Goal: Navigation & Orientation: Find specific page/section

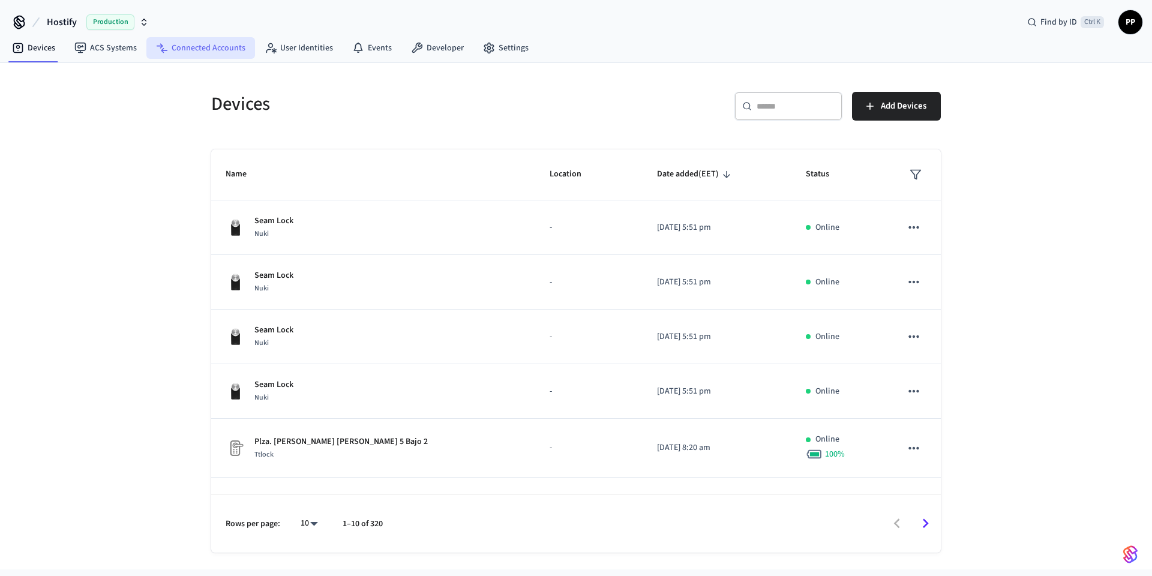
click at [195, 48] on link "Connected Accounts" at bounding box center [200, 48] width 109 height 22
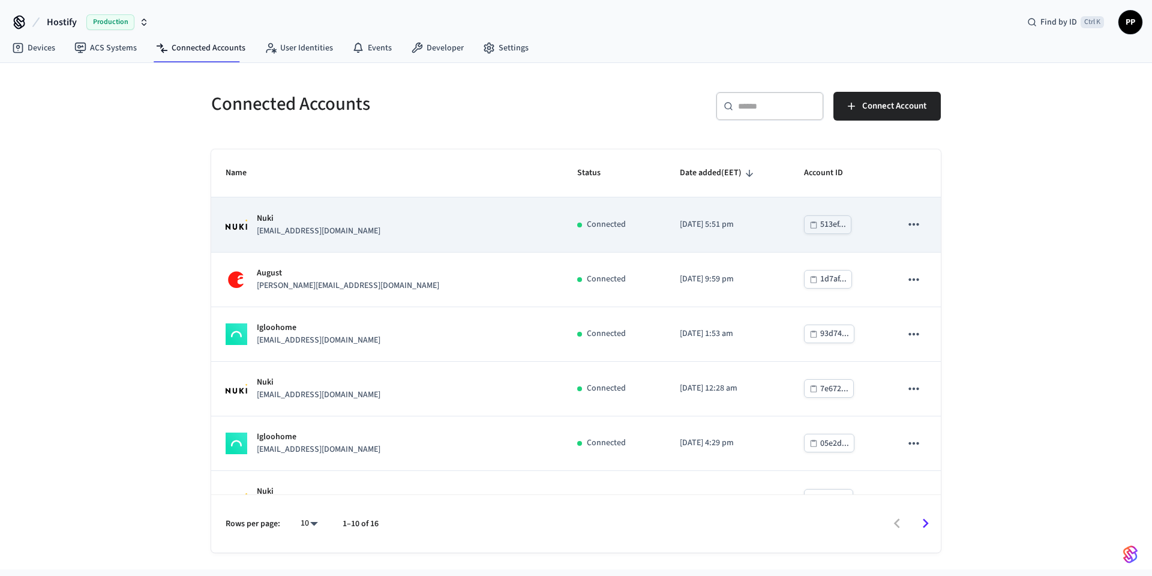
click at [337, 236] on div "Nuki [EMAIL_ADDRESS][DOMAIN_NAME]" at bounding box center [387, 224] width 323 height 25
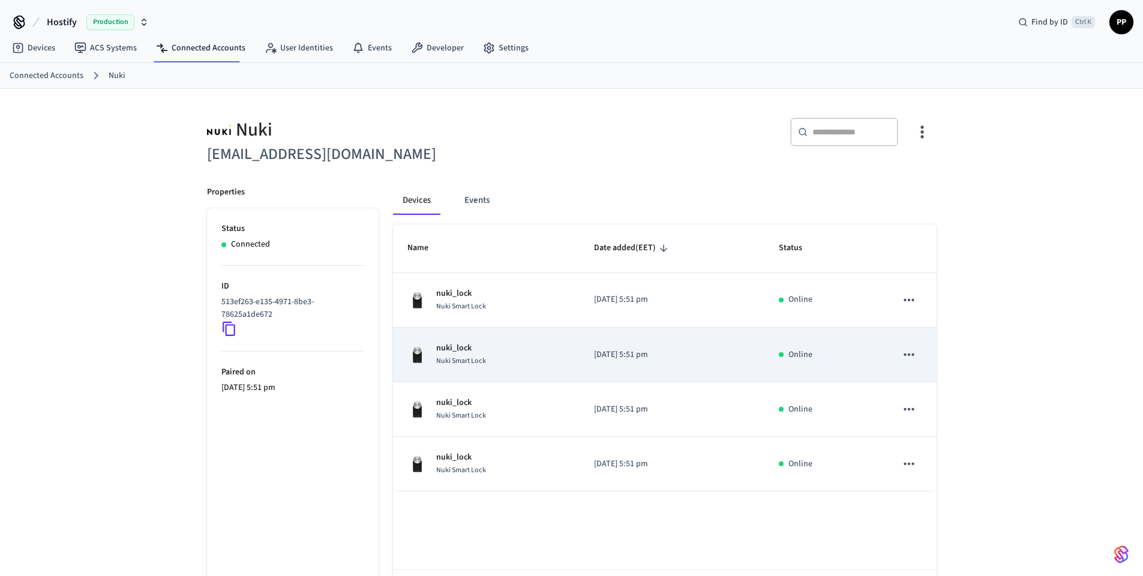
click at [496, 358] on div "nuki_lock Nuki Smart Lock" at bounding box center [487, 354] width 158 height 25
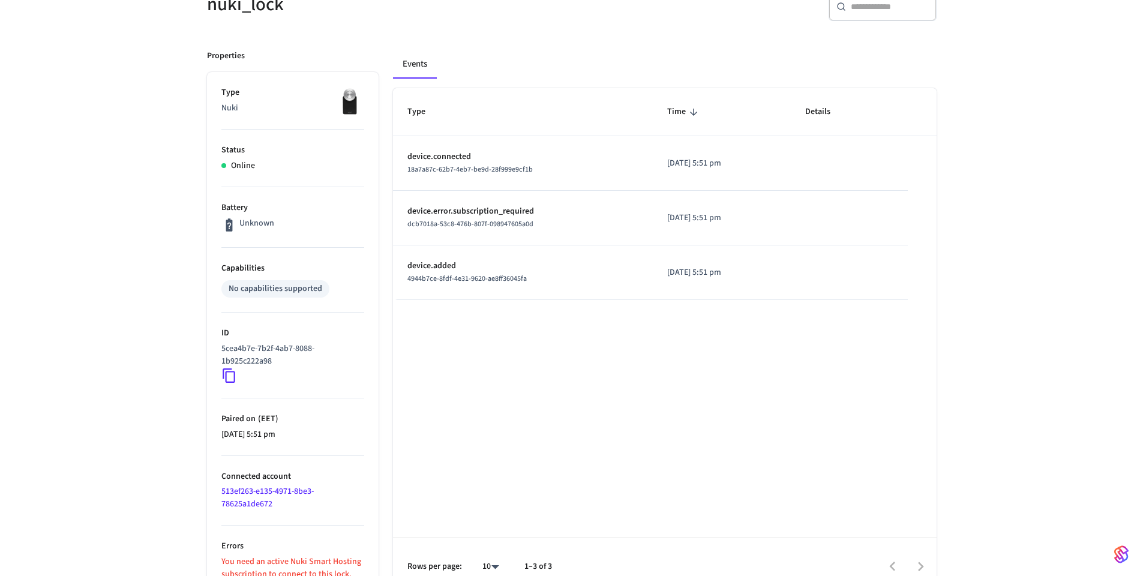
scroll to position [142, 0]
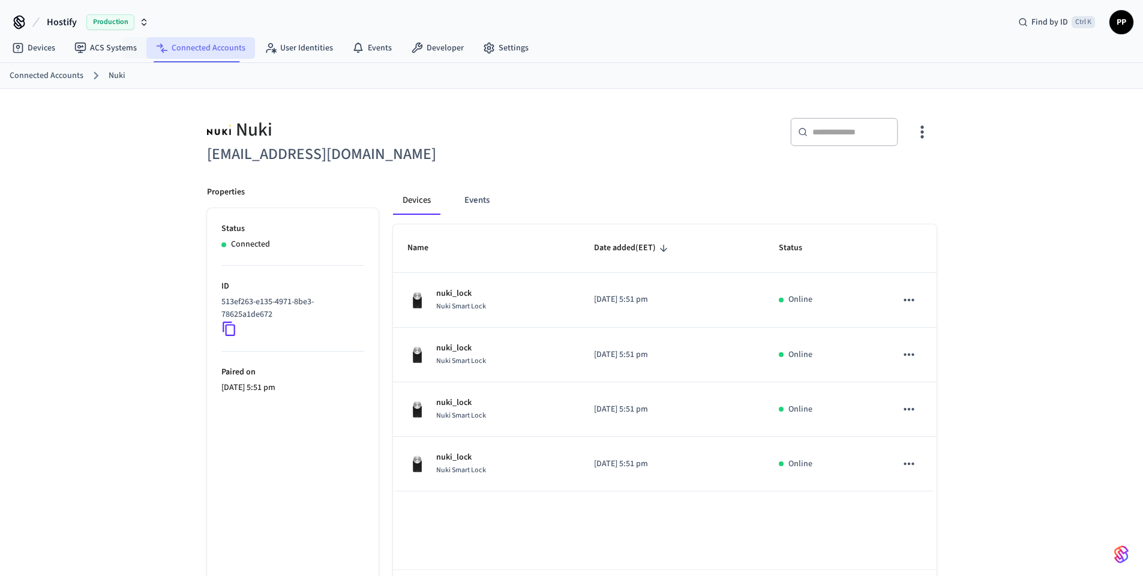
click at [208, 49] on link "Connected Accounts" at bounding box center [200, 48] width 109 height 22
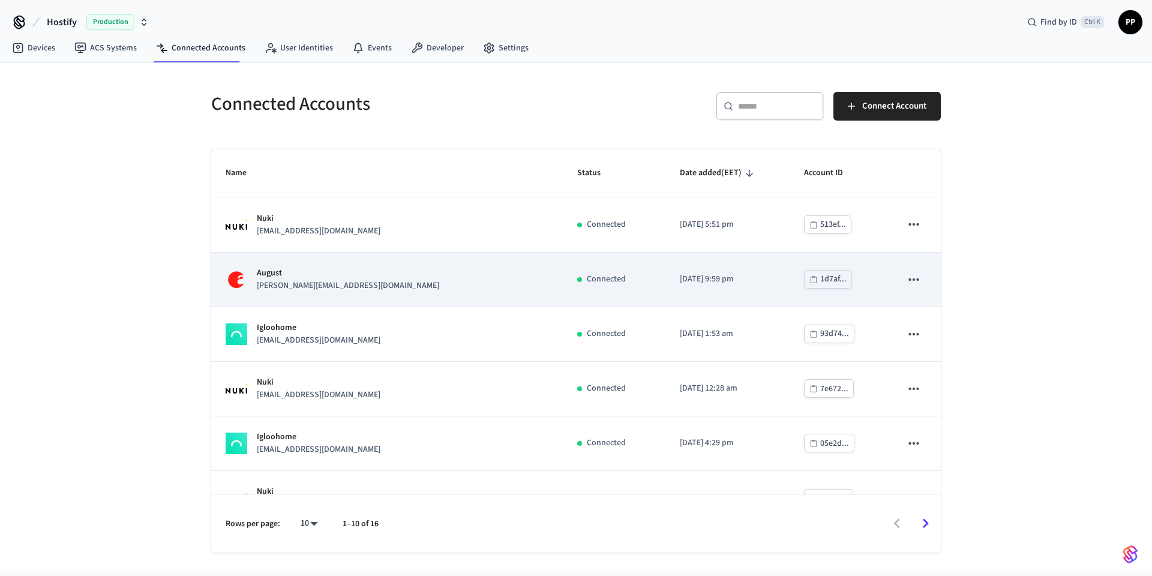
click at [400, 296] on td "August [PERSON_NAME][EMAIL_ADDRESS][DOMAIN_NAME]" at bounding box center [387, 280] width 352 height 55
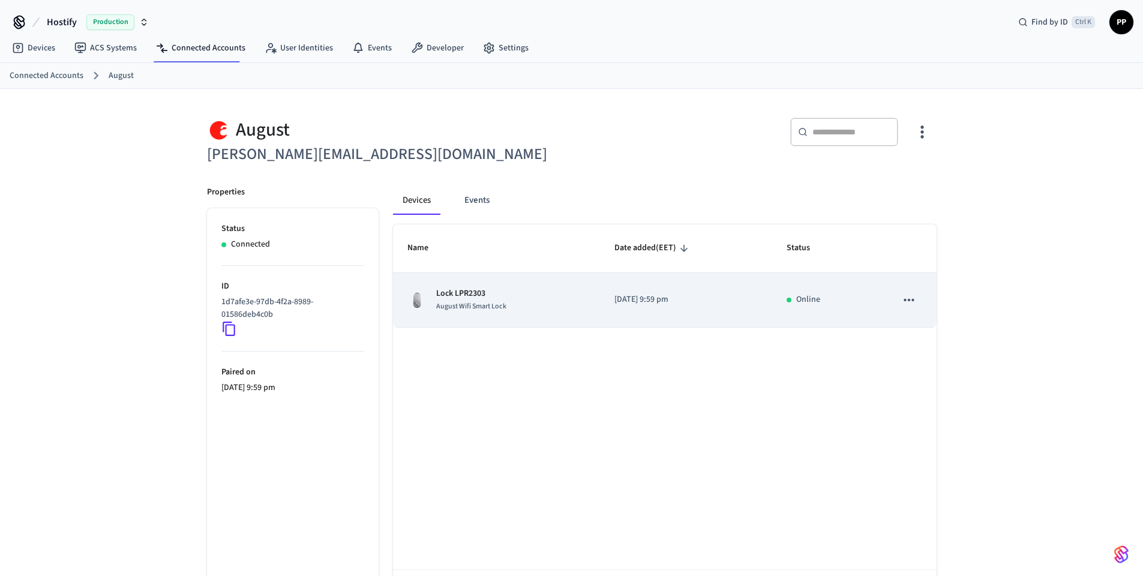
click at [554, 299] on div "Lock LPR2303 August Wifi Smart Lock" at bounding box center [497, 300] width 178 height 25
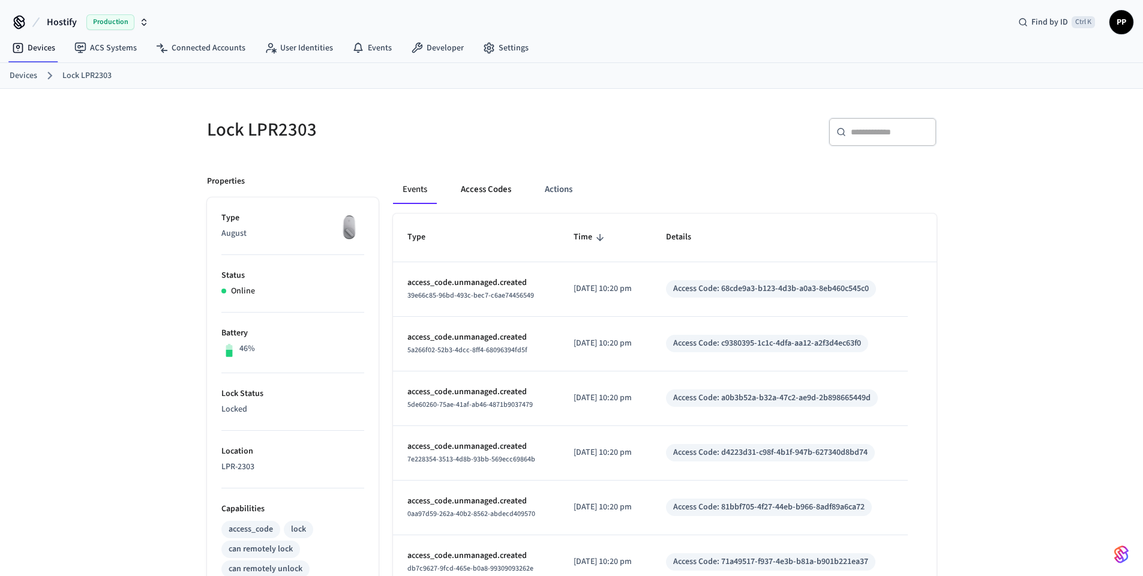
click at [489, 194] on button "Access Codes" at bounding box center [486, 189] width 70 height 29
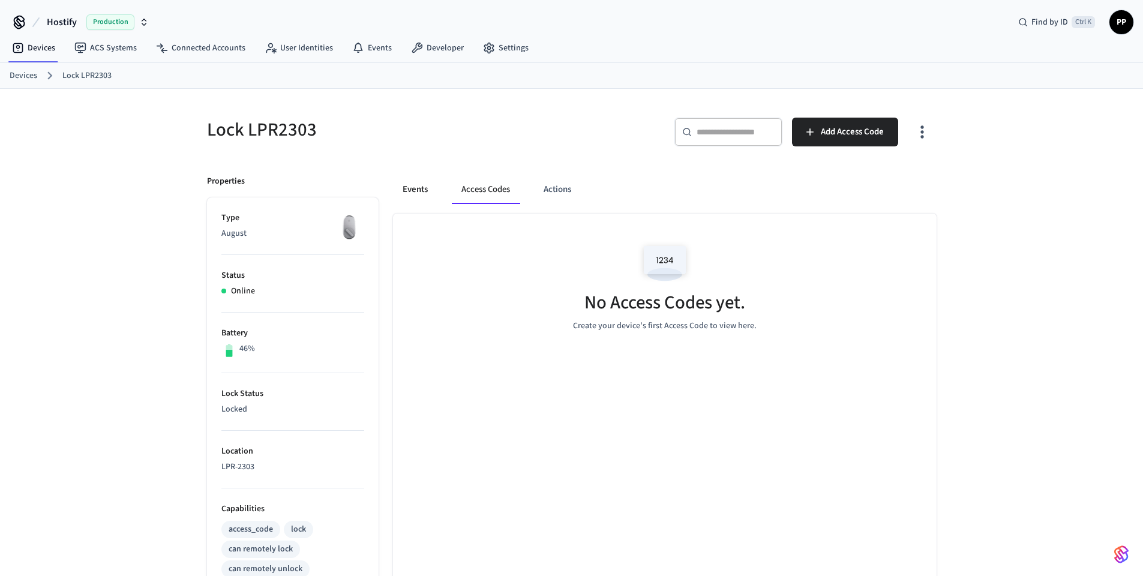
click at [408, 197] on button "Events" at bounding box center [415, 189] width 44 height 29
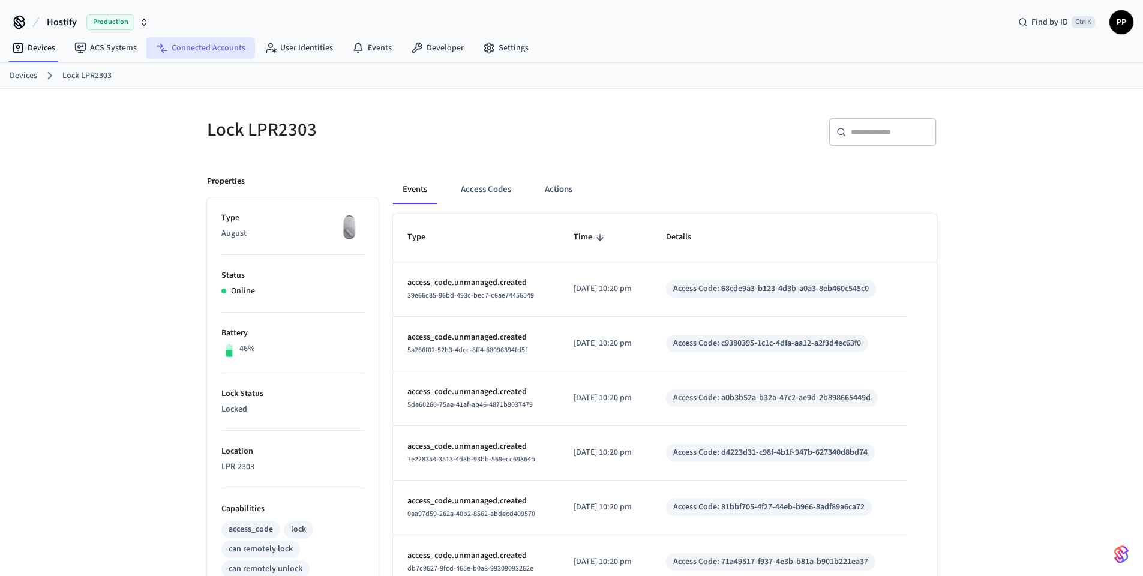
click at [199, 53] on link "Connected Accounts" at bounding box center [200, 48] width 109 height 22
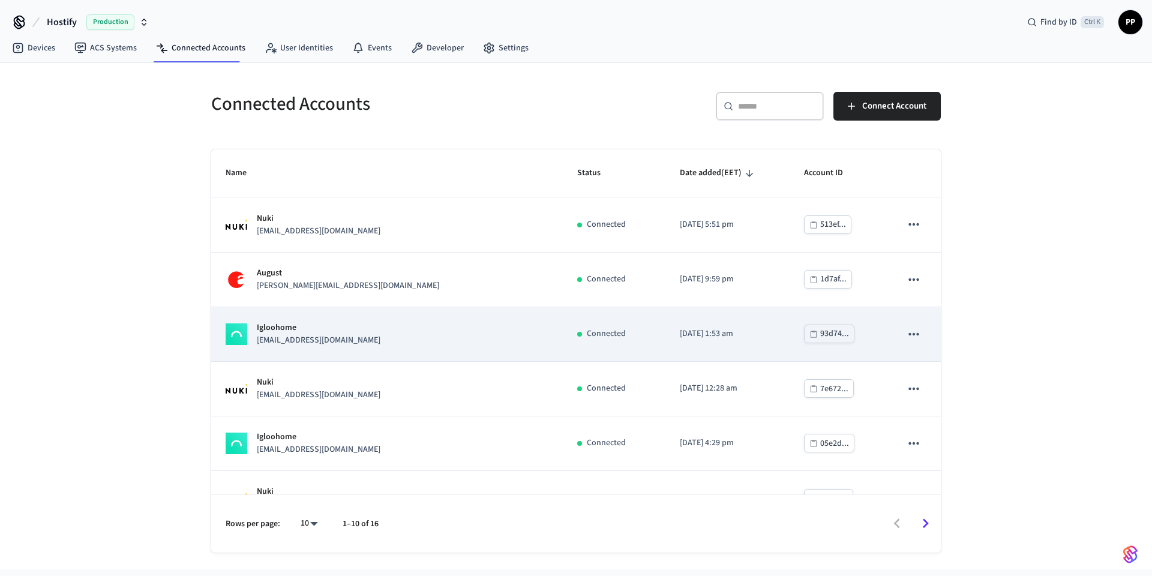
click at [337, 324] on p "Igloohome" at bounding box center [319, 328] width 124 height 13
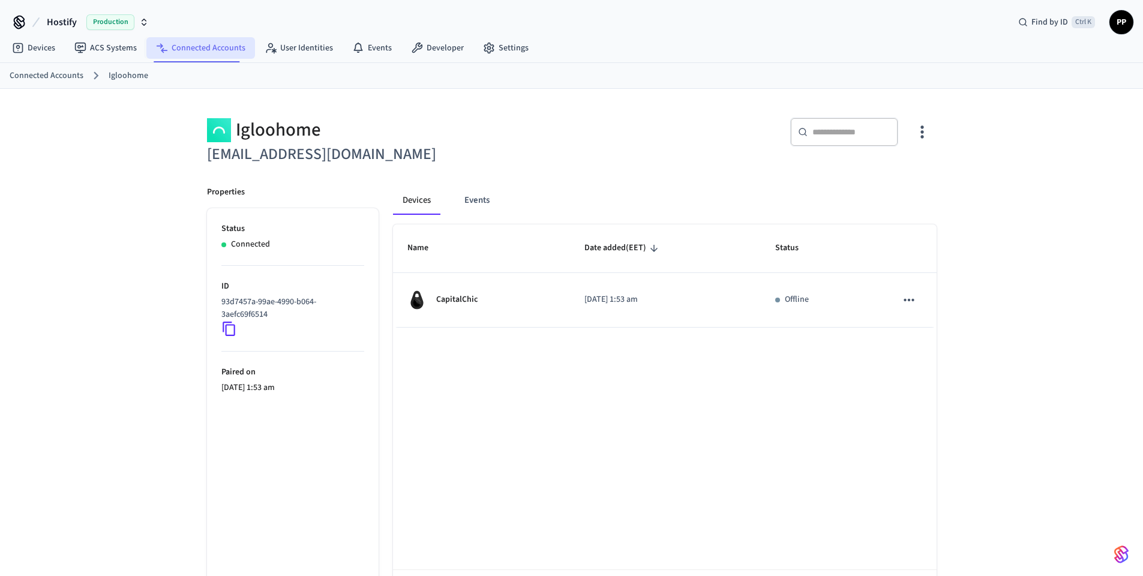
click at [184, 50] on link "Connected Accounts" at bounding box center [200, 48] width 109 height 22
